Goal: Communication & Community: Answer question/provide support

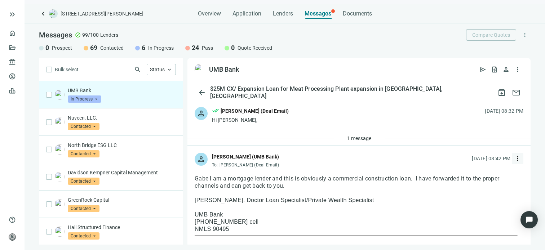
click at [514, 159] on span "more_vert" at bounding box center [517, 158] width 7 height 7
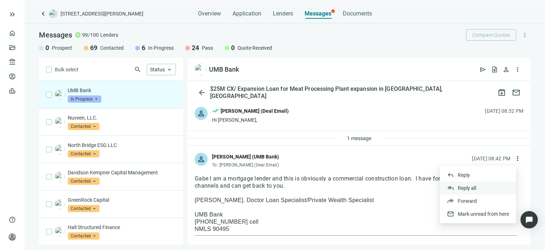
click at [471, 188] on span "Reply all" at bounding box center [467, 188] width 18 height 6
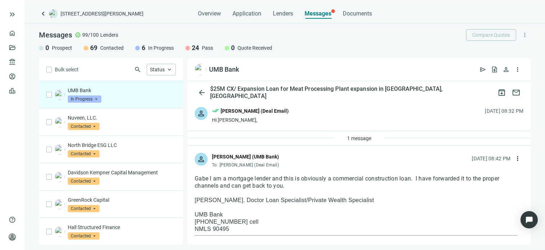
type textarea "**********"
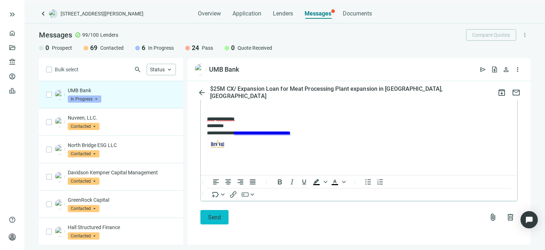
click at [216, 218] on span "Send" at bounding box center [214, 217] width 13 height 7
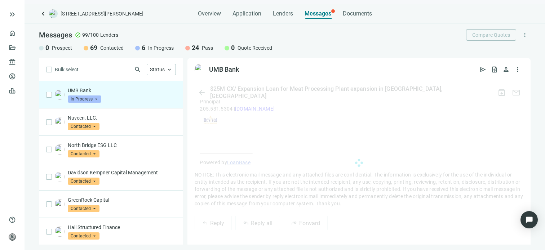
scroll to position [701, 0]
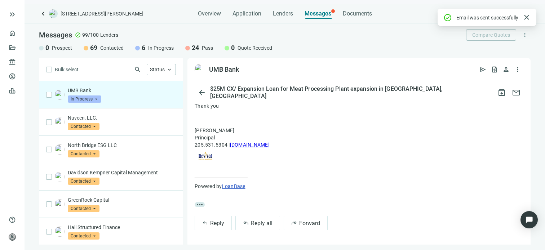
click at [96, 100] on span "In Progress" at bounding box center [85, 99] width 34 height 7
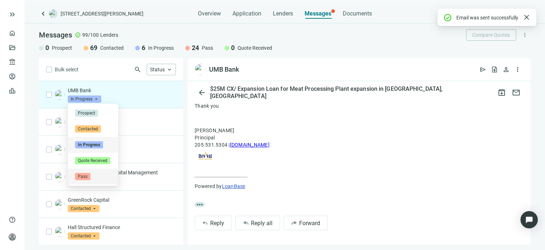
click at [86, 176] on span "Pass" at bounding box center [82, 176] width 15 height 7
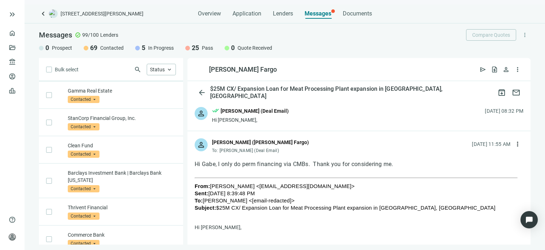
scroll to position [1651, 0]
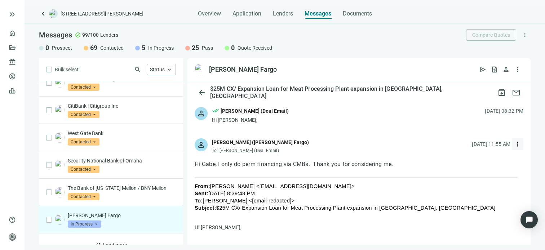
click at [514, 143] on span "more_vert" at bounding box center [517, 144] width 7 height 7
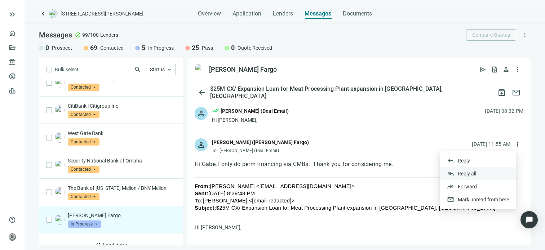
click at [470, 174] on span "Reply all" at bounding box center [467, 174] width 18 height 6
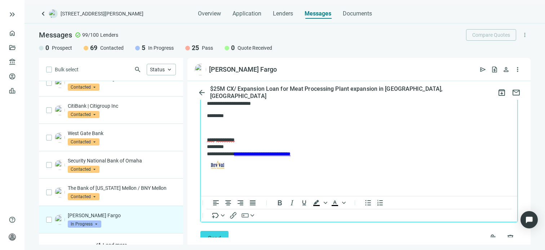
scroll to position [505, 0]
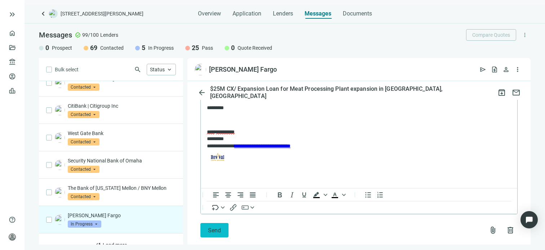
click at [214, 232] on span "Send" at bounding box center [214, 230] width 13 height 7
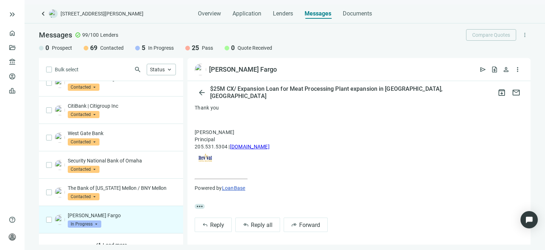
click at [98, 221] on span "In Progress" at bounding box center [85, 224] width 34 height 7
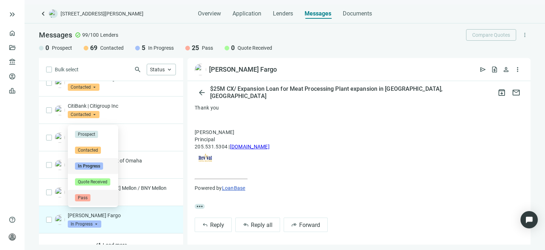
click at [86, 196] on span "Pass" at bounding box center [82, 197] width 15 height 7
